Goal: Transaction & Acquisition: Purchase product/service

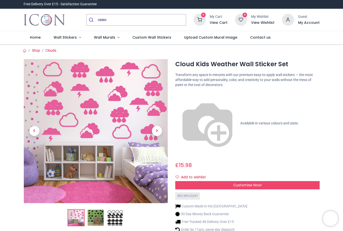
click at [96, 214] on img at bounding box center [96, 218] width 16 height 16
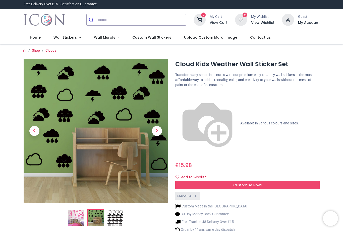
click at [73, 215] on img at bounding box center [76, 218] width 16 height 16
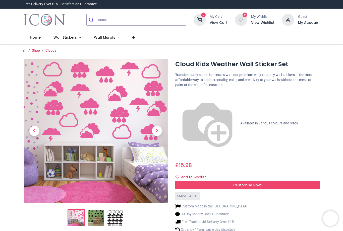
click at [74, 38] on span "Wall Stickers" at bounding box center [65, 37] width 23 height 5
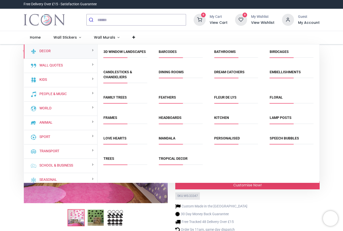
click at [88, 82] on div "Kids" at bounding box center [61, 80] width 74 height 14
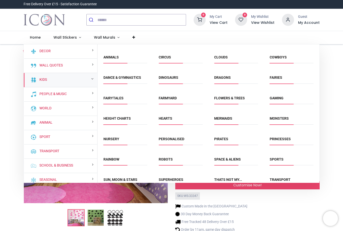
scroll to position [16, 0]
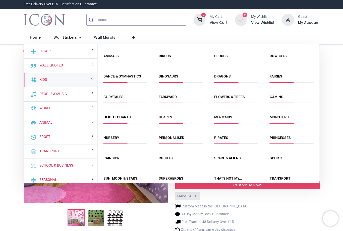
click at [116, 157] on link "Rainbow" at bounding box center [111, 158] width 16 height 4
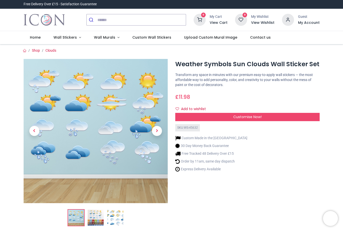
click at [99, 220] on img at bounding box center [96, 218] width 16 height 16
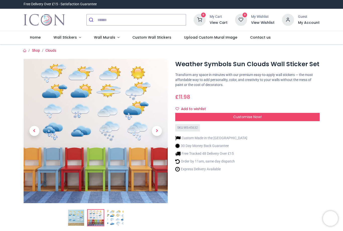
click at [115, 221] on img at bounding box center [115, 218] width 16 height 16
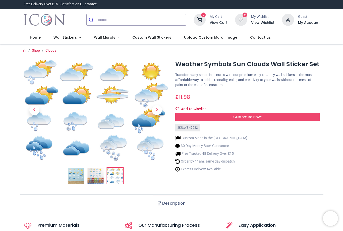
click at [96, 177] on img at bounding box center [95, 176] width 16 height 16
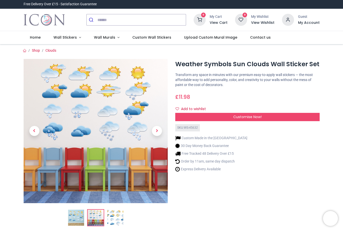
click at [77, 217] on img at bounding box center [76, 218] width 16 height 16
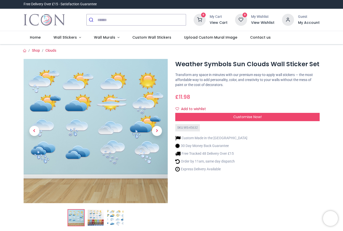
click at [266, 114] on div "Customise Now!" at bounding box center [247, 117] width 144 height 9
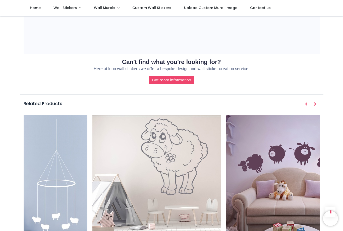
scroll to position [0, 989]
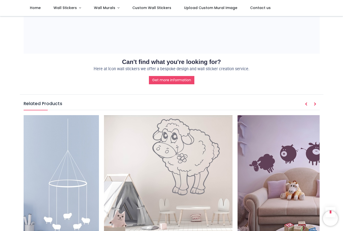
click at [194, 135] on img at bounding box center [168, 179] width 129 height 129
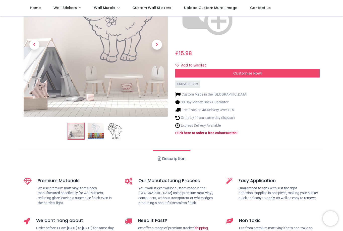
scroll to position [80, 0]
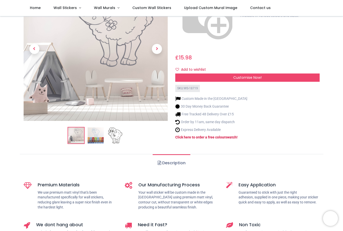
click at [178, 154] on link "Description" at bounding box center [171, 163] width 37 height 18
click at [164, 154] on link "Description" at bounding box center [171, 163] width 37 height 18
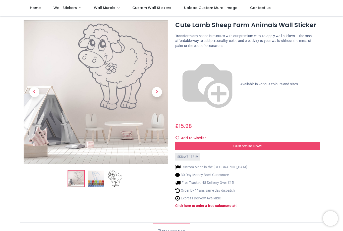
scroll to position [13, 0]
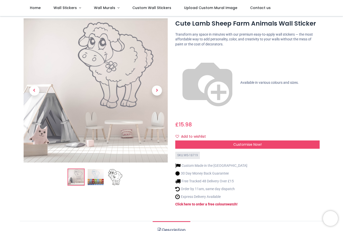
click at [258, 142] on span "Customise Now!" at bounding box center [247, 144] width 28 height 5
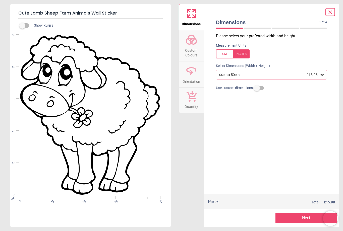
click at [321, 76] on icon at bounding box center [322, 74] width 5 height 5
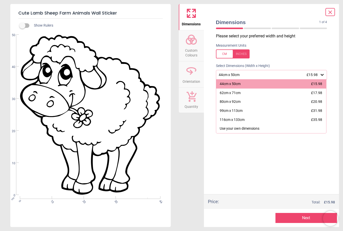
click at [331, 13] on icon at bounding box center [330, 12] width 3 height 3
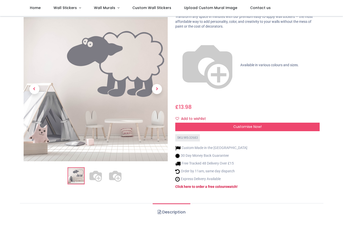
scroll to position [39, 0]
click at [270, 123] on div "Customise Now!" at bounding box center [247, 127] width 144 height 9
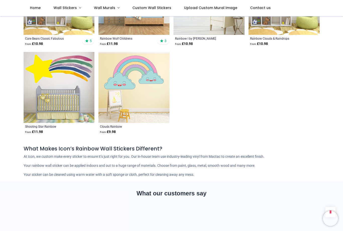
scroll to position [1738, 0]
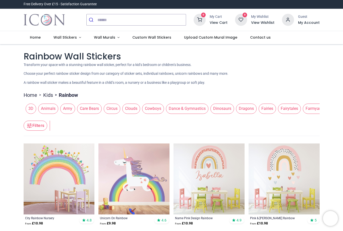
click at [135, 110] on span "Clouds" at bounding box center [131, 109] width 18 height 10
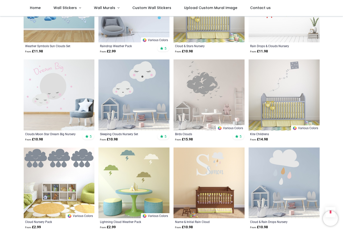
scroll to position [409, 0]
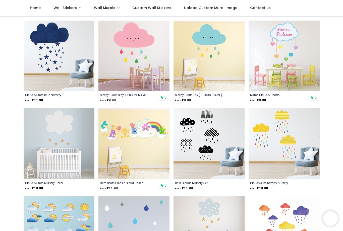
scroll to position [183, 0]
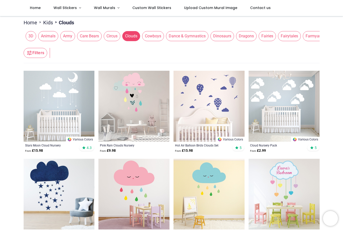
scroll to position [44, 0]
click at [302, 92] on img at bounding box center [284, 106] width 71 height 71
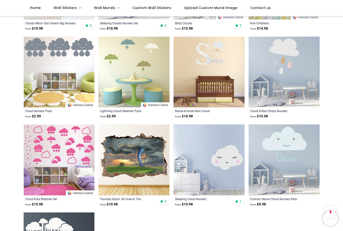
scroll to position [519, 0]
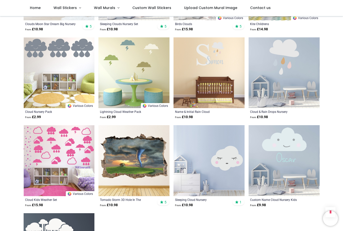
click at [81, 157] on img at bounding box center [59, 160] width 71 height 71
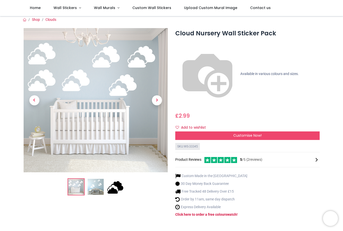
scroll to position [6, 0]
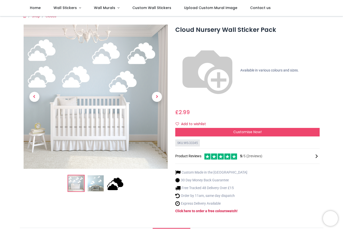
click at [257, 130] on span "Customise Now!" at bounding box center [247, 132] width 28 height 5
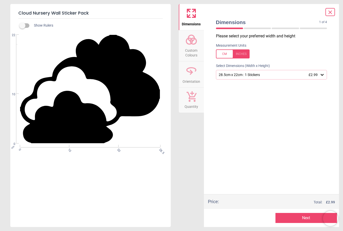
click at [321, 76] on icon at bounding box center [322, 74] width 5 height 5
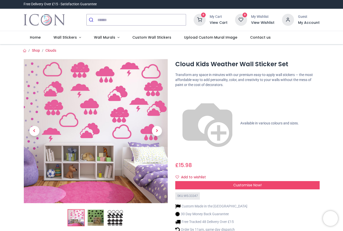
click at [267, 181] on div "Customise Now!" at bounding box center [247, 185] width 144 height 9
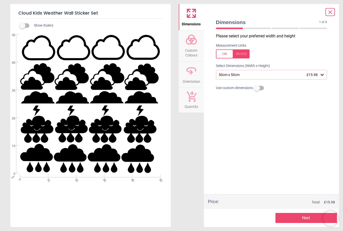
click at [320, 76] on icon at bounding box center [322, 74] width 5 height 5
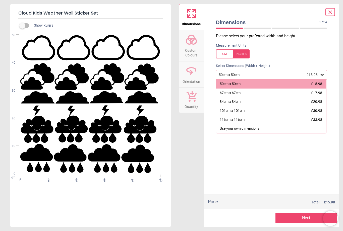
click at [321, 92] on span "£17.98" at bounding box center [316, 93] width 11 height 4
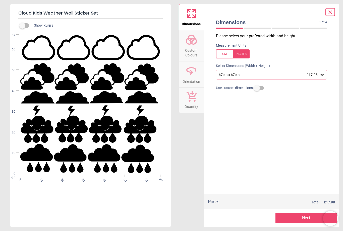
click at [322, 75] on icon at bounding box center [322, 75] width 3 height 2
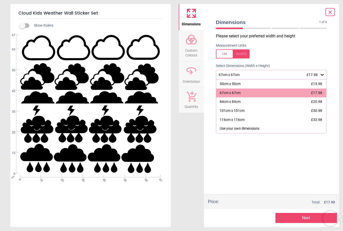
click at [315, 86] on div "50cm x 50cm £15.98" at bounding box center [271, 84] width 110 height 9
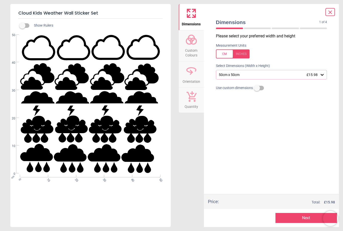
click at [193, 46] on span "Custom Colours" at bounding box center [191, 52] width 24 height 12
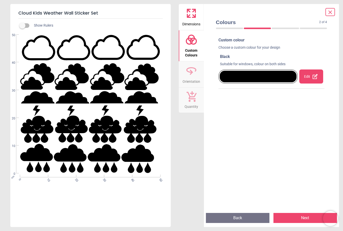
click at [313, 76] on icon at bounding box center [315, 76] width 5 height 5
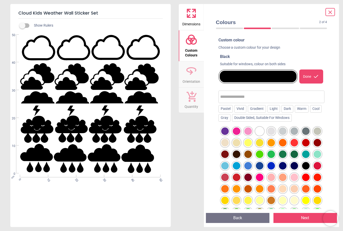
click at [271, 130] on div at bounding box center [272, 132] width 8 height 8
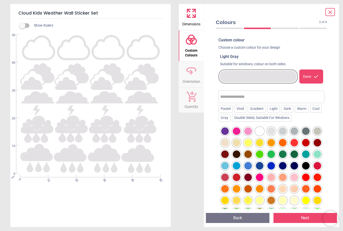
click at [261, 129] on div at bounding box center [260, 132] width 8 height 8
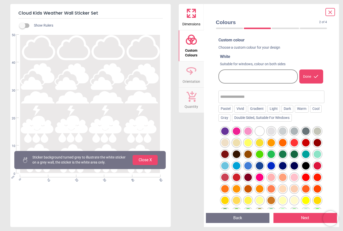
click at [149, 165] on button "Close X" at bounding box center [145, 160] width 25 height 10
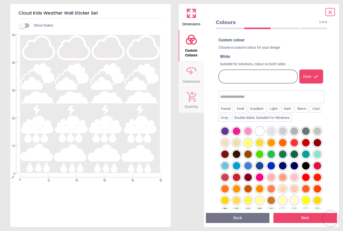
click at [304, 218] on button "Next" at bounding box center [306, 218] width 64 height 10
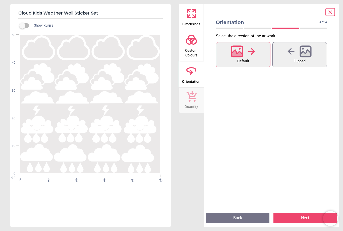
click at [306, 217] on button "Next" at bounding box center [306, 218] width 64 height 10
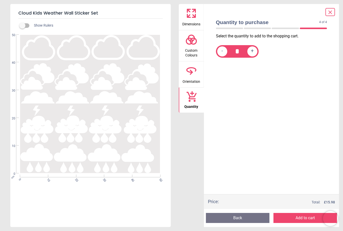
click at [302, 218] on button "Add to cart" at bounding box center [306, 218] width 64 height 10
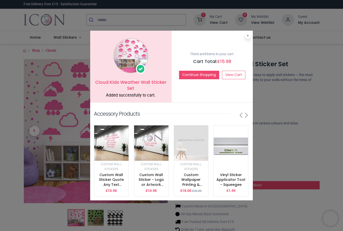
click at [201, 73] on button "Continue Shopping" at bounding box center [199, 75] width 40 height 9
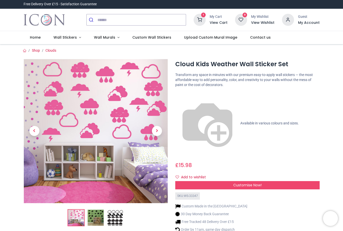
click at [108, 37] on span "Wall Murals" at bounding box center [104, 37] width 21 height 5
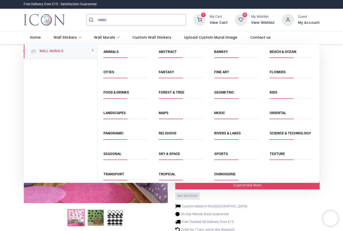
click at [171, 156] on link "Sky & Space" at bounding box center [169, 154] width 21 height 4
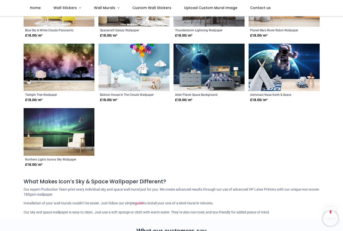
scroll to position [918, 0]
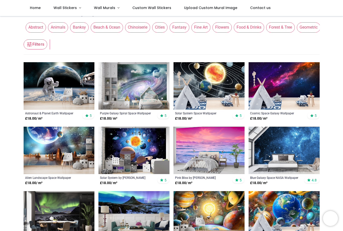
scroll to position [55, 0]
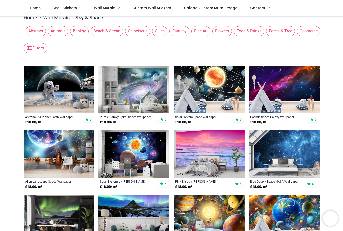
click at [73, 7] on span "Wall Stickers" at bounding box center [65, 7] width 23 height 5
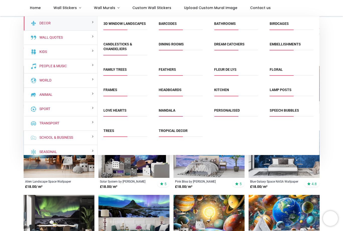
click at [57, 154] on link "Seasonal" at bounding box center [47, 152] width 20 height 5
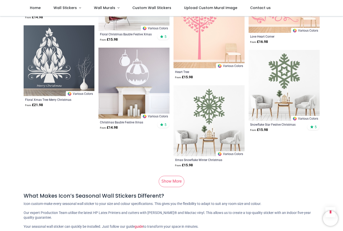
scroll to position [3112, 0]
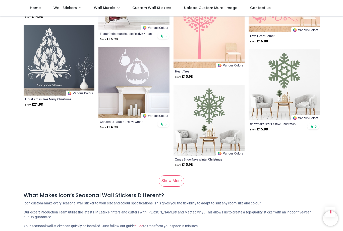
click at [176, 181] on link "Show More" at bounding box center [172, 181] width 26 height 11
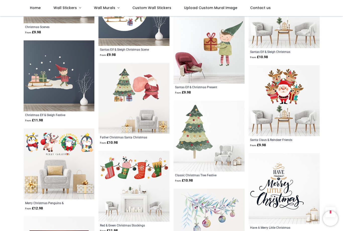
scroll to position [3274, 0]
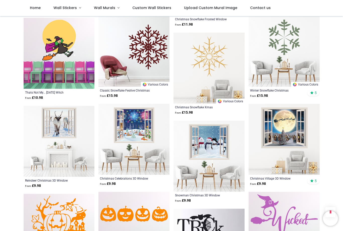
scroll to position [5467, 0]
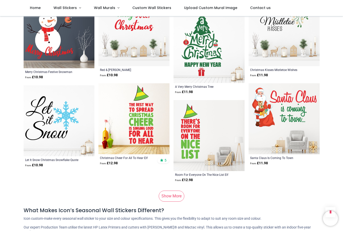
scroll to position [6194, 0]
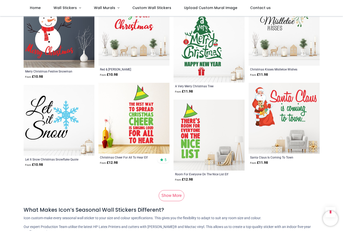
click at [176, 201] on link "Show More" at bounding box center [172, 195] width 26 height 11
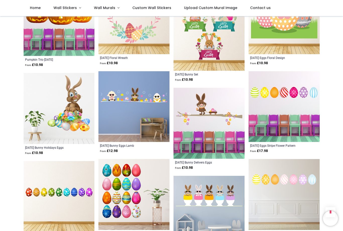
scroll to position [7879, 0]
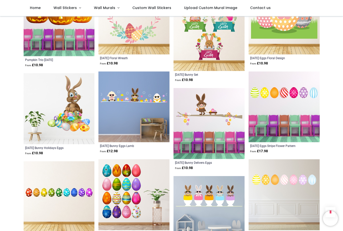
click at [149, 104] on img at bounding box center [133, 107] width 71 height 71
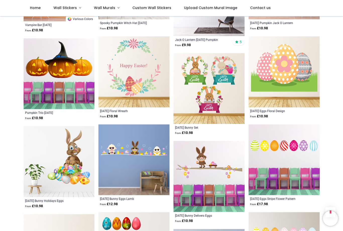
scroll to position [7827, 0]
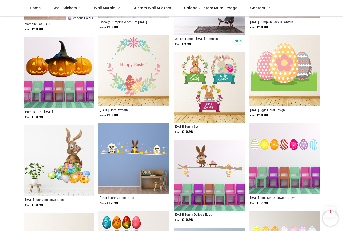
click at [155, 155] on img at bounding box center [133, 159] width 71 height 71
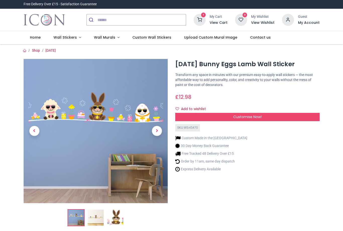
click at [247, 116] on span "Customise Now!" at bounding box center [247, 117] width 28 height 5
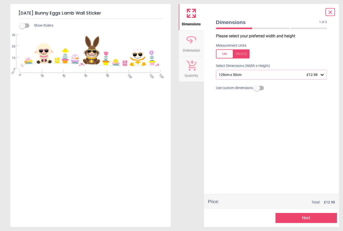
click at [306, 219] on button "Next" at bounding box center [307, 218] width 62 height 10
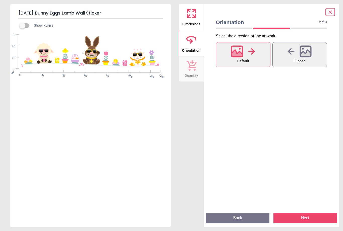
click at [303, 217] on button "Next" at bounding box center [306, 218] width 64 height 10
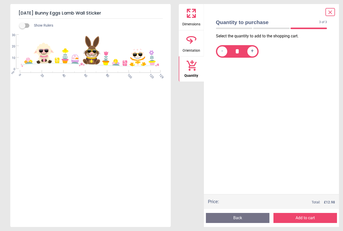
click at [312, 219] on button "Add to cart" at bounding box center [306, 218] width 64 height 10
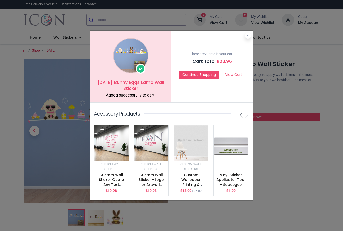
click at [237, 73] on link "View Cart" at bounding box center [233, 75] width 23 height 9
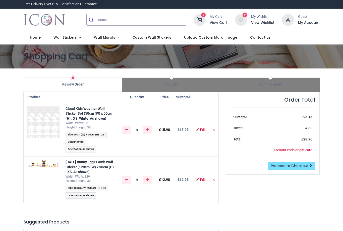
click at [311, 165] on span at bounding box center [311, 166] width 3 height 4
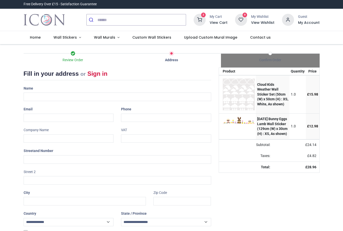
select select "***"
click at [88, 90] on div "Name" at bounding box center [117, 92] width 195 height 17
click at [141, 96] on input "text" at bounding box center [118, 97] width 188 height 9
type input "**********"
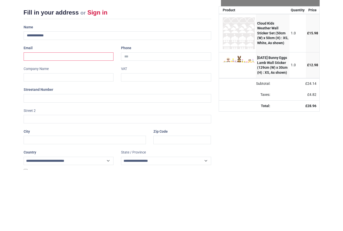
type input "**********"
click at [90, 135] on input "text" at bounding box center [69, 139] width 90 height 9
click at [175, 135] on input "text" at bounding box center [166, 139] width 90 height 9
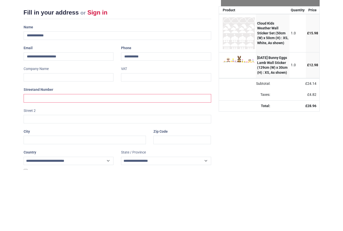
click at [130, 155] on input "text" at bounding box center [118, 159] width 188 height 9
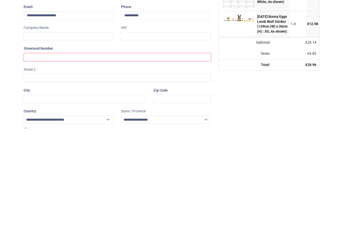
type input "**********"
type input "********"
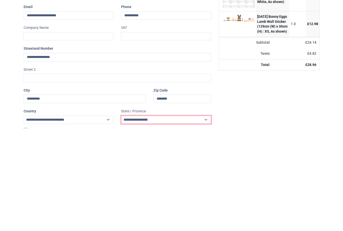
select select "***"
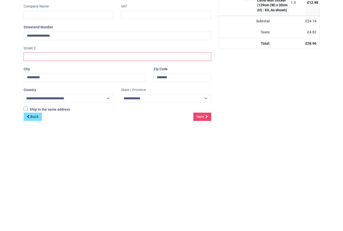
scroll to position [21, 0]
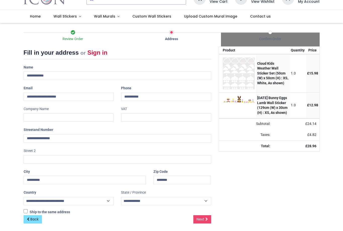
click at [201, 217] on span "Next" at bounding box center [201, 219] width 8 height 5
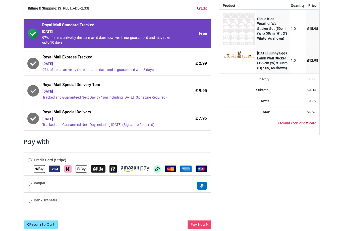
scroll to position [68, 0]
click at [27, 162] on div "Credit Card (Stripe)" at bounding box center [117, 164] width 187 height 23
click at [197, 225] on button "Pay Now" at bounding box center [200, 225] width 24 height 9
